Goal: Entertainment & Leisure: Browse casually

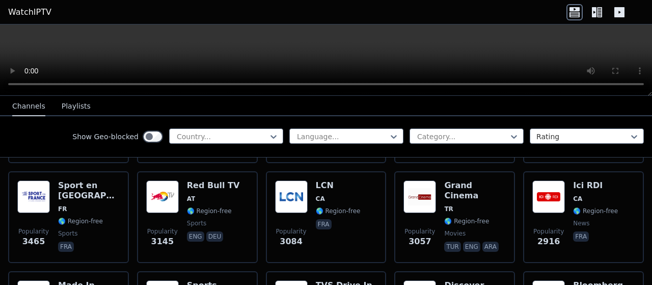
scroll to position [508, 0]
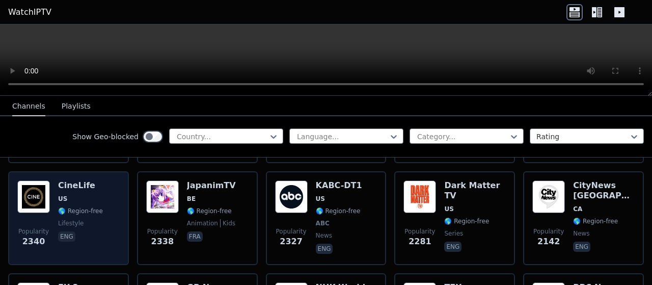
click at [65, 180] on h6 "CineLife" at bounding box center [80, 185] width 45 height 10
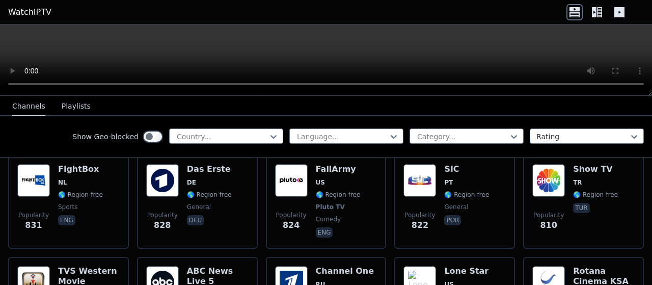
scroll to position [2348, 0]
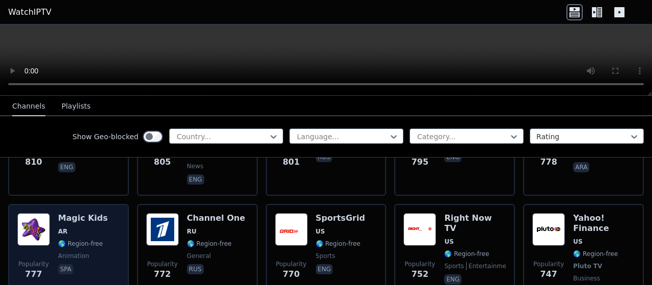
click at [39, 213] on img at bounding box center [33, 229] width 33 height 33
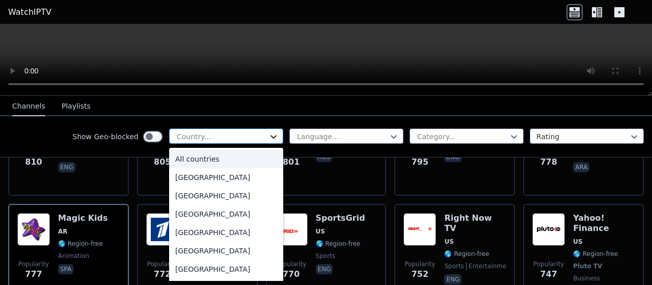
click at [271, 136] on icon at bounding box center [274, 137] width 6 height 4
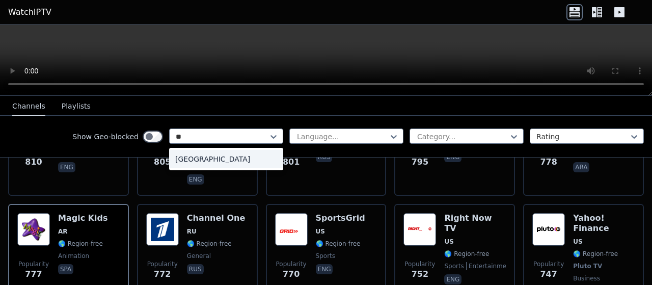
type input "***"
click at [209, 155] on div "[GEOGRAPHIC_DATA]" at bounding box center [226, 159] width 114 height 18
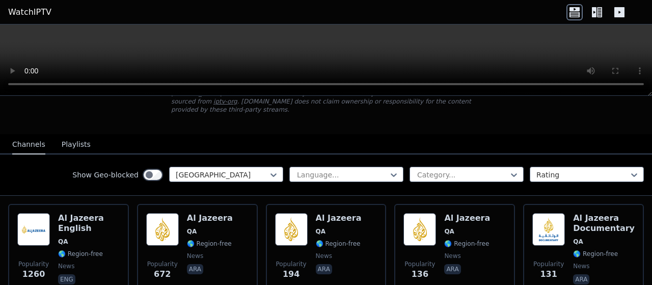
scroll to position [70, 0]
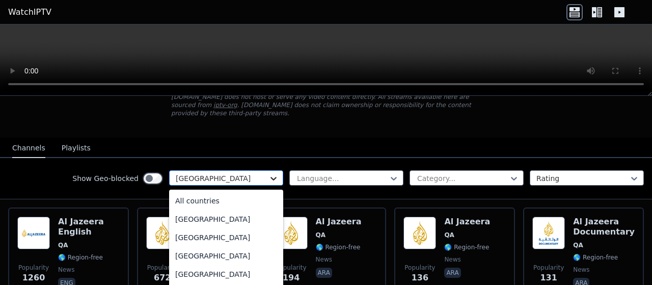
click at [269, 173] on icon at bounding box center [274, 178] width 10 height 10
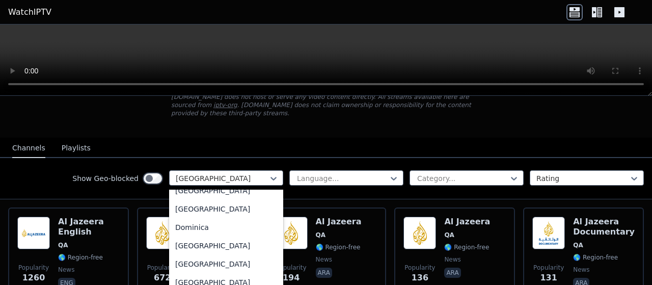
scroll to position [0, 0]
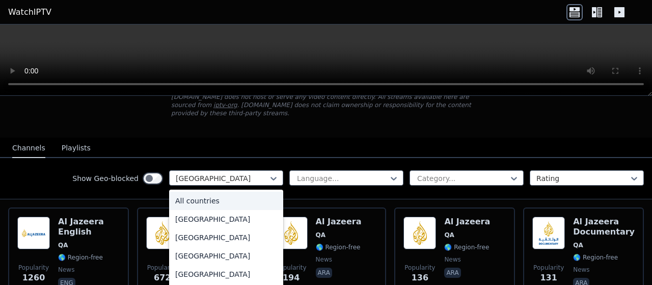
click at [227, 192] on div "All countries" at bounding box center [226, 201] width 114 height 18
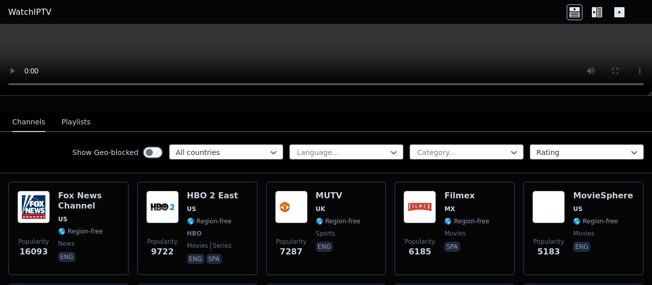
scroll to position [95, 0]
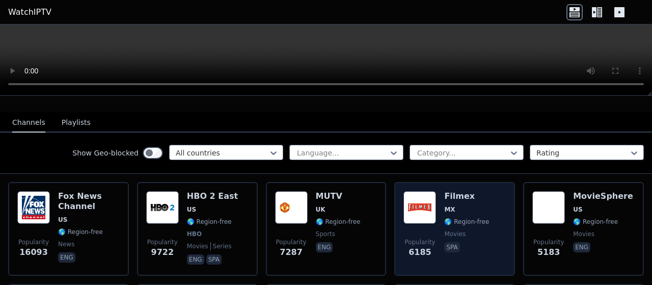
click at [426, 201] on img at bounding box center [420, 207] width 33 height 33
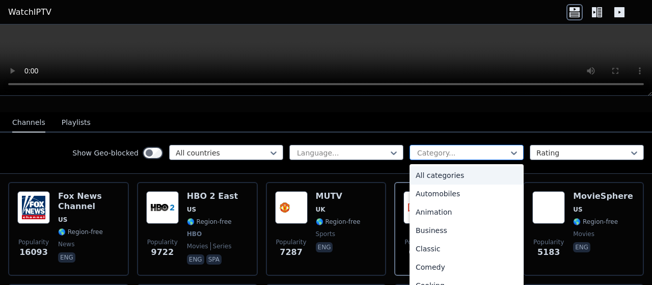
click at [493, 148] on div at bounding box center [462, 153] width 93 height 10
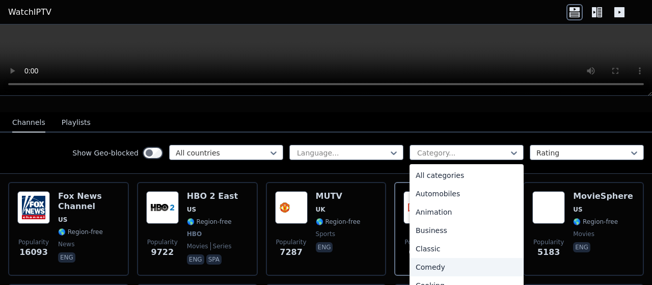
click at [425, 258] on div "Comedy" at bounding box center [467, 267] width 114 height 18
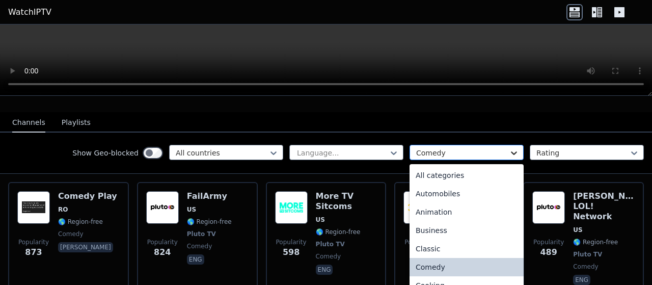
click at [509, 148] on icon at bounding box center [514, 153] width 10 height 10
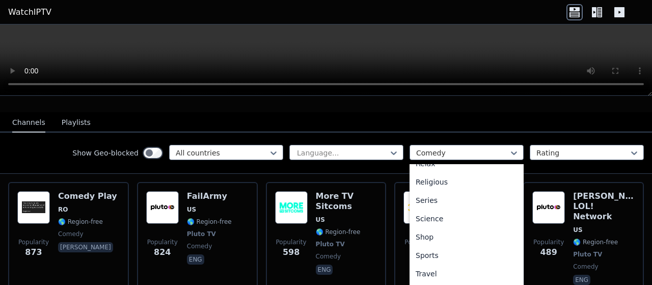
scroll to position [374, 0]
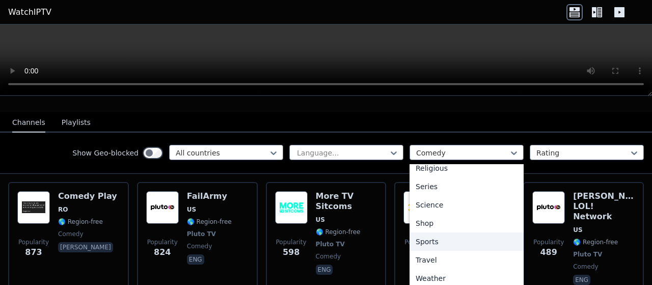
click at [427, 232] on div "Sports" at bounding box center [467, 241] width 114 height 18
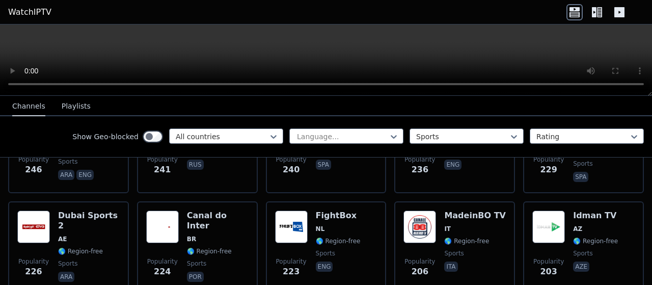
scroll to position [1525, 0]
